Goal: Register for event/course

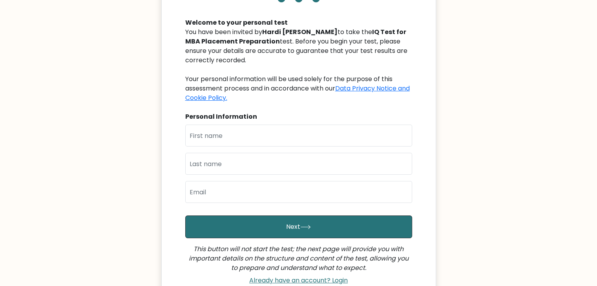
scroll to position [97, 0]
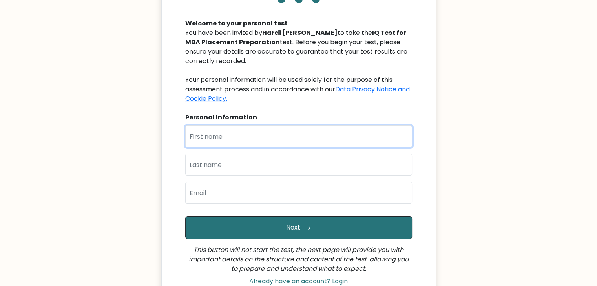
click at [215, 134] on input "text" at bounding box center [298, 137] width 227 height 22
type input "[PERSON_NAME]"
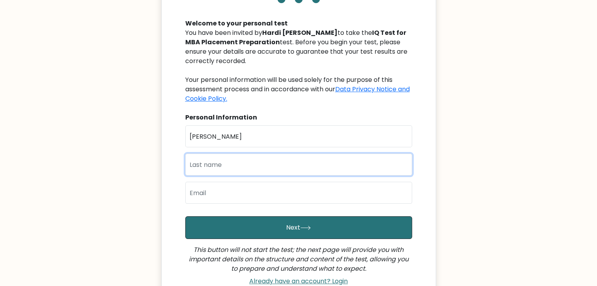
click at [198, 165] on input "text" at bounding box center [298, 165] width 227 height 22
type input "RATHORE"
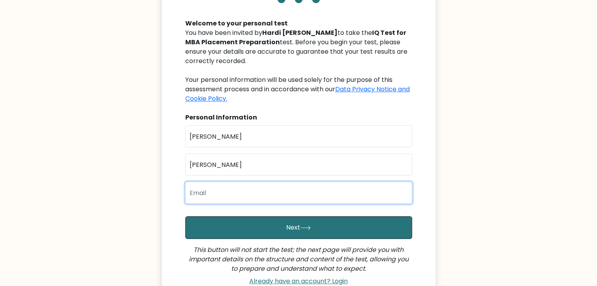
click at [198, 195] on input "email" at bounding box center [298, 193] width 227 height 22
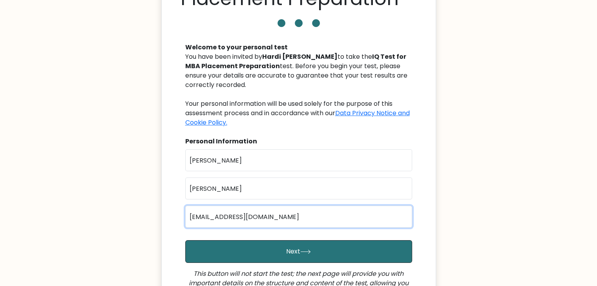
scroll to position [94, 0]
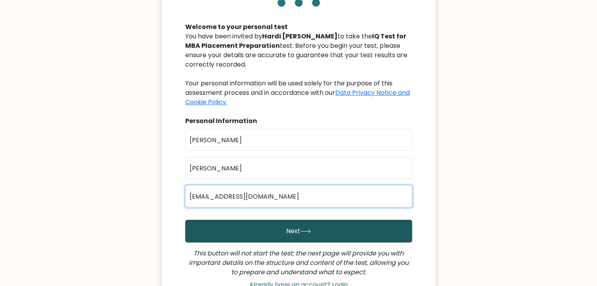
type input "24mba167@charusat.edu.in"
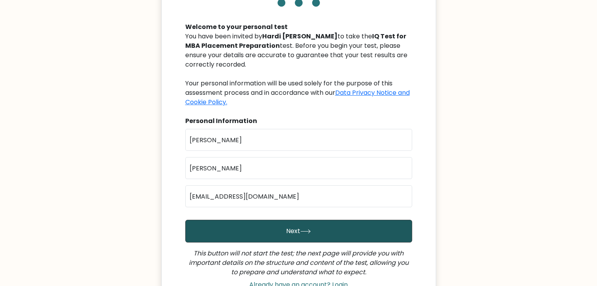
click at [255, 229] on button "Next" at bounding box center [298, 231] width 227 height 23
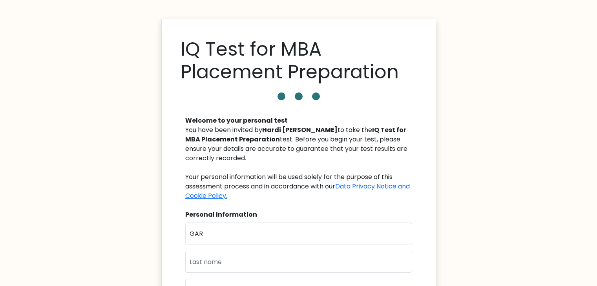
scroll to position [21, 0]
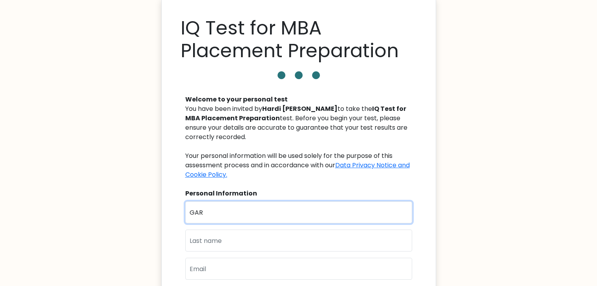
click at [214, 208] on input "GAR" at bounding box center [298, 213] width 227 height 22
type input "[PERSON_NAME]"
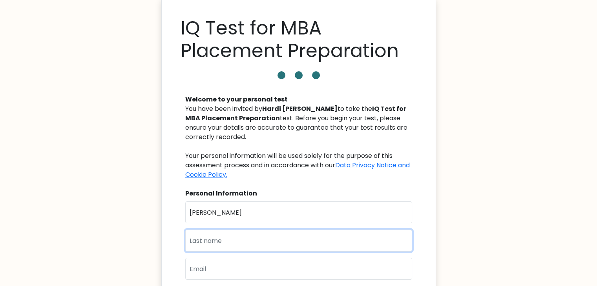
click at [220, 237] on input "text" at bounding box center [298, 241] width 227 height 22
type input "[PERSON_NAME]"
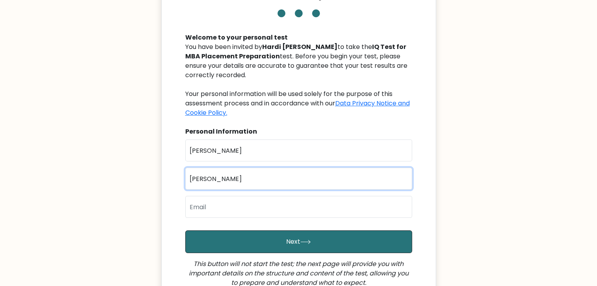
scroll to position [84, 0]
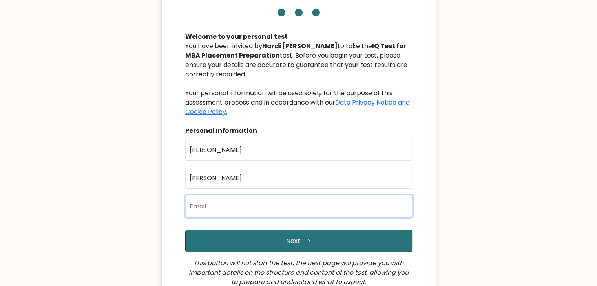
click at [205, 211] on input "email" at bounding box center [298, 206] width 227 height 22
type input "24mba167@charusat.edu.in"
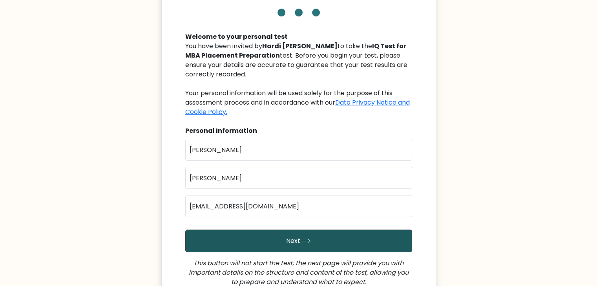
click at [278, 241] on button "Next" at bounding box center [298, 241] width 227 height 23
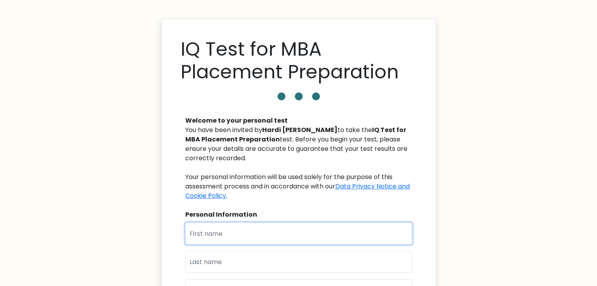
click at [193, 235] on input "text" at bounding box center [298, 234] width 227 height 22
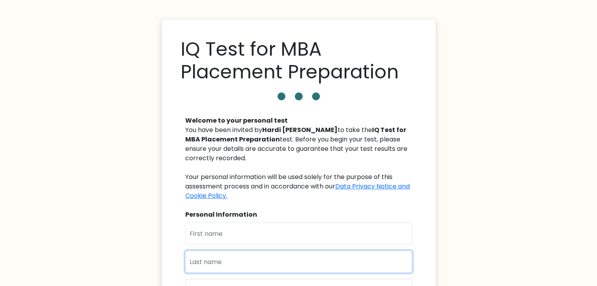
click at [195, 259] on input "text" at bounding box center [298, 262] width 227 height 22
type input "RATHORE"
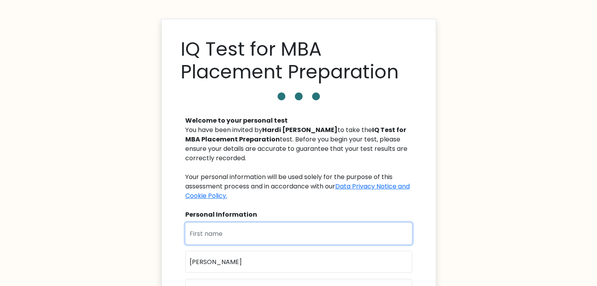
click at [217, 237] on input "text" at bounding box center [298, 234] width 227 height 22
type input "GARIMA"
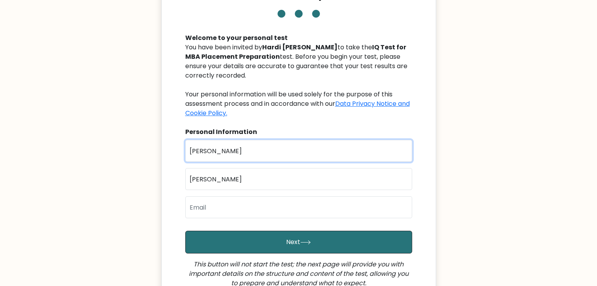
scroll to position [83, 0]
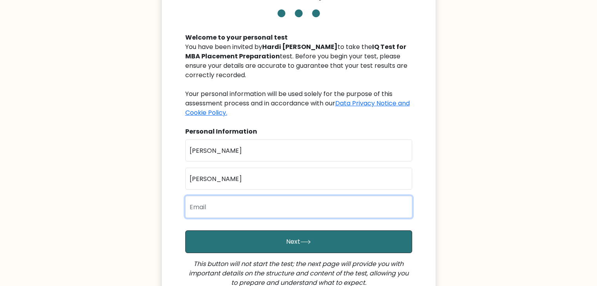
click at [221, 212] on input "email" at bounding box center [298, 207] width 227 height 22
type input "24mba167@charusat.edu.in"
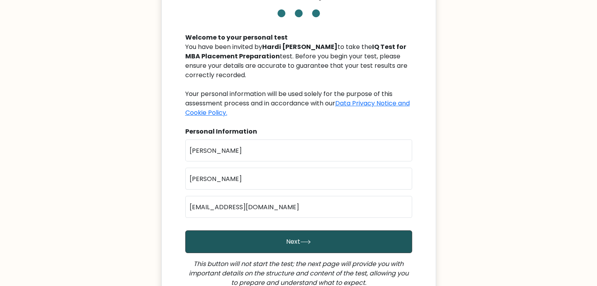
click at [268, 242] on button "Next" at bounding box center [298, 242] width 227 height 23
